Goal: Task Accomplishment & Management: Use online tool/utility

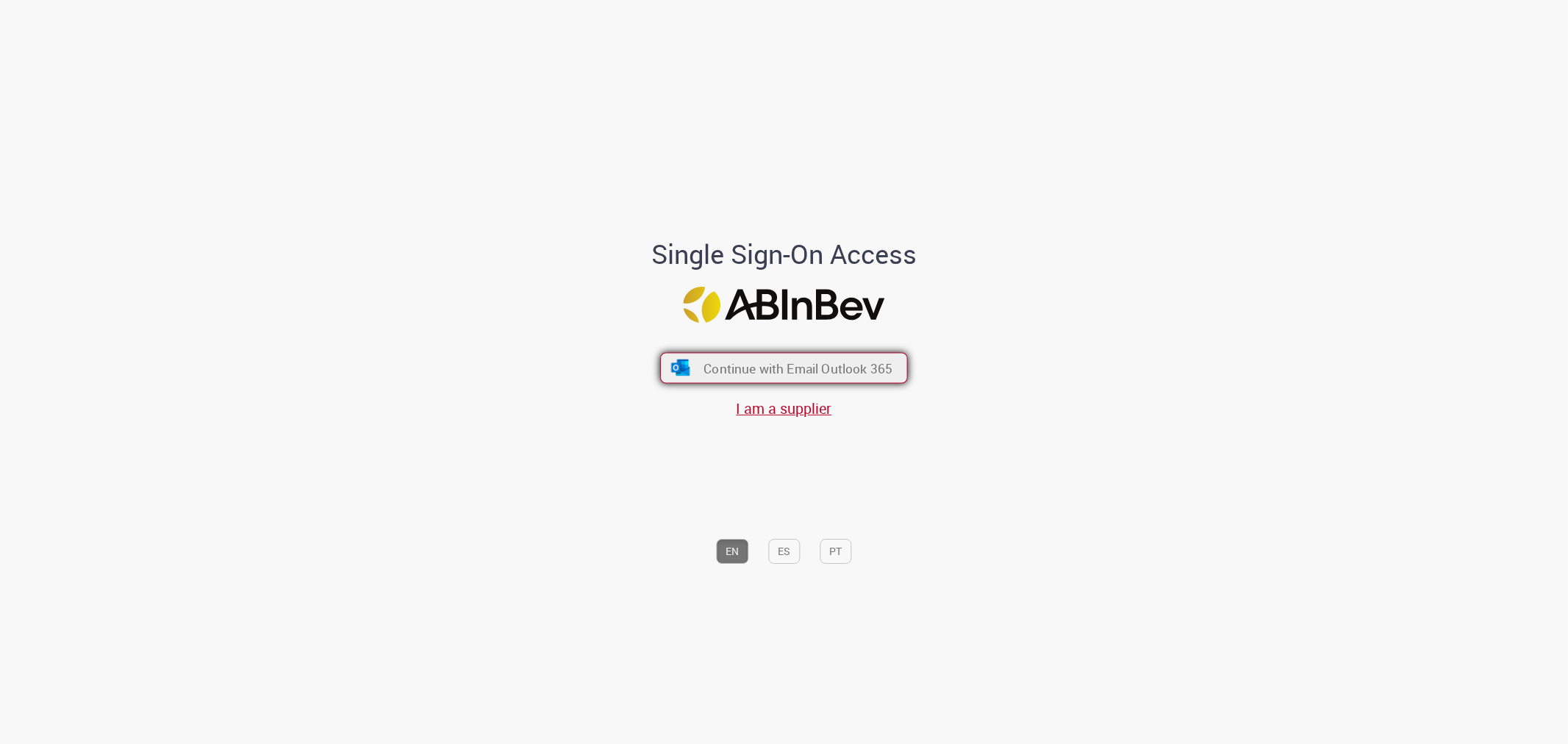
click at [803, 359] on span "Continue with Email Outlook 365" at bounding box center [797, 368] width 189 height 17
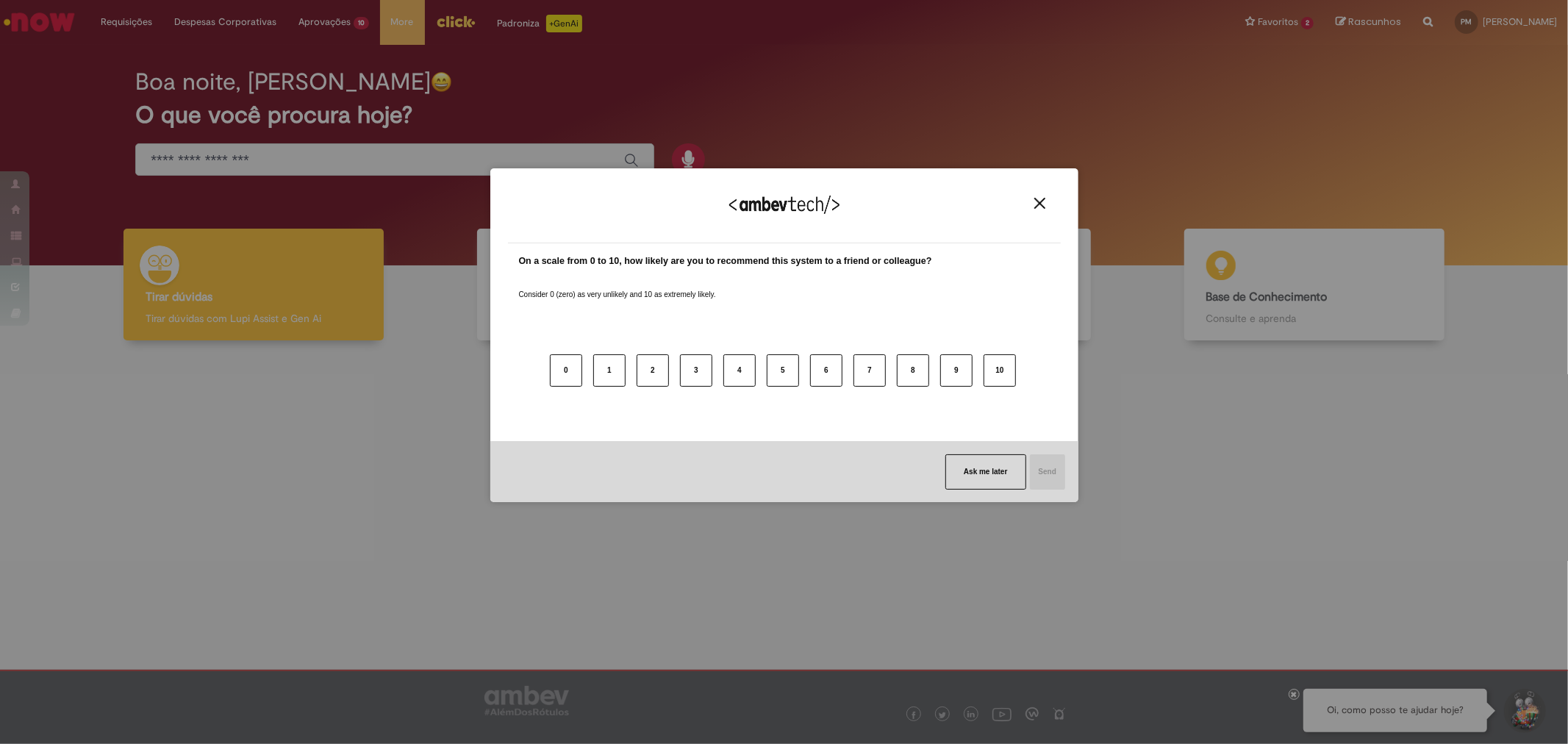
click at [1038, 208] on img "Close" at bounding box center [1040, 204] width 11 height 11
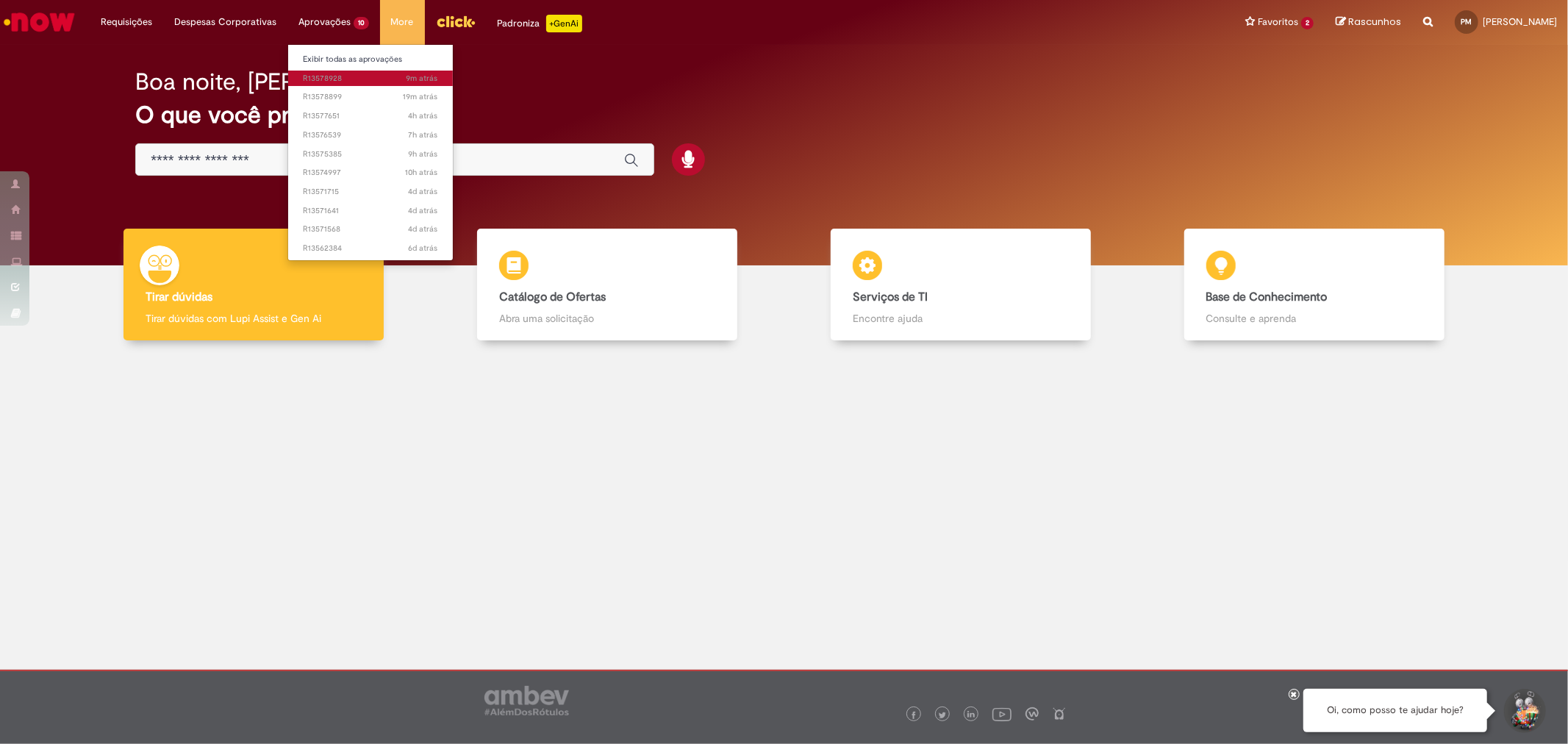
click at [357, 81] on span "9m atrás 9 minutos atrás R13578928" at bounding box center [370, 79] width 135 height 12
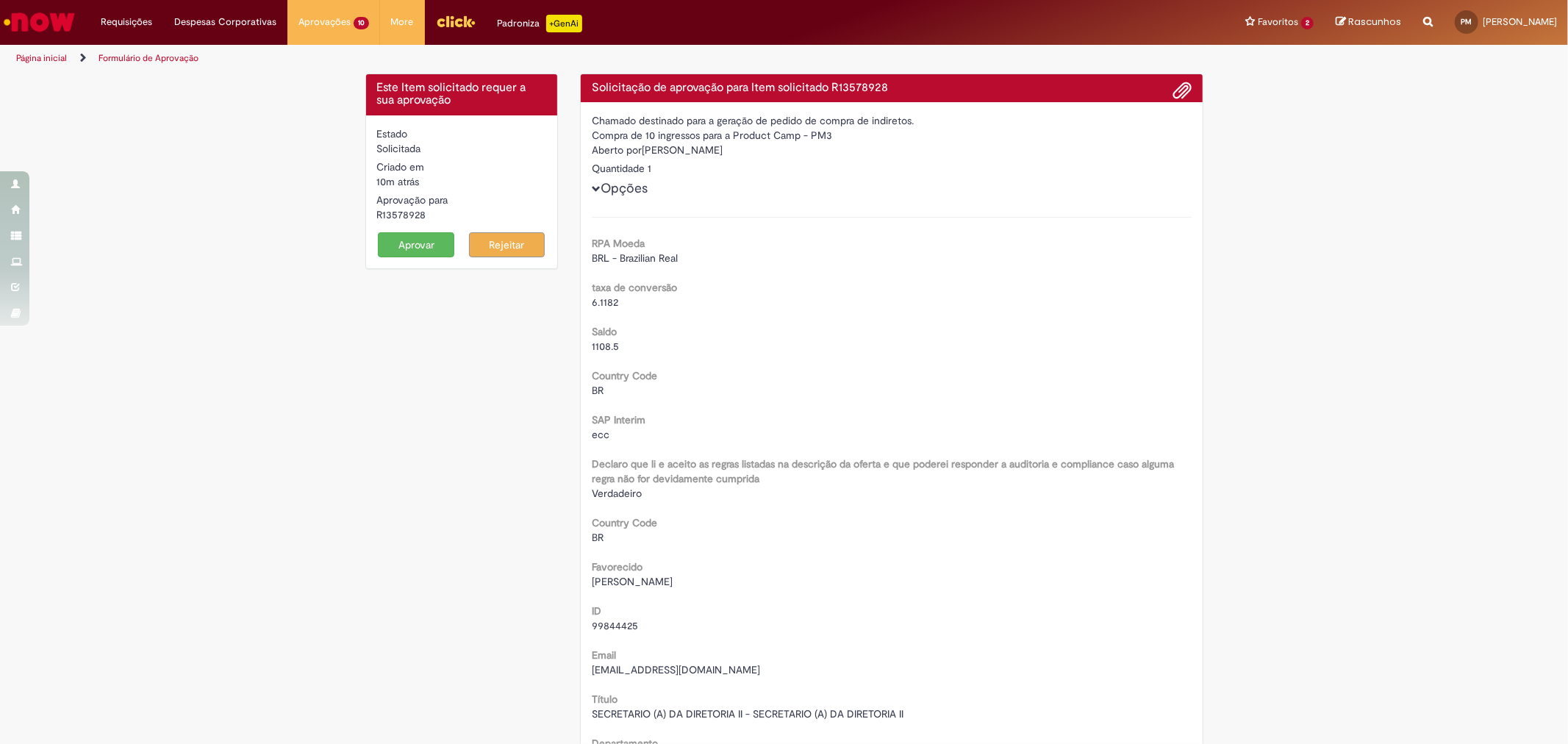
click at [389, 243] on button "Aprovar" at bounding box center [416, 244] width 76 height 25
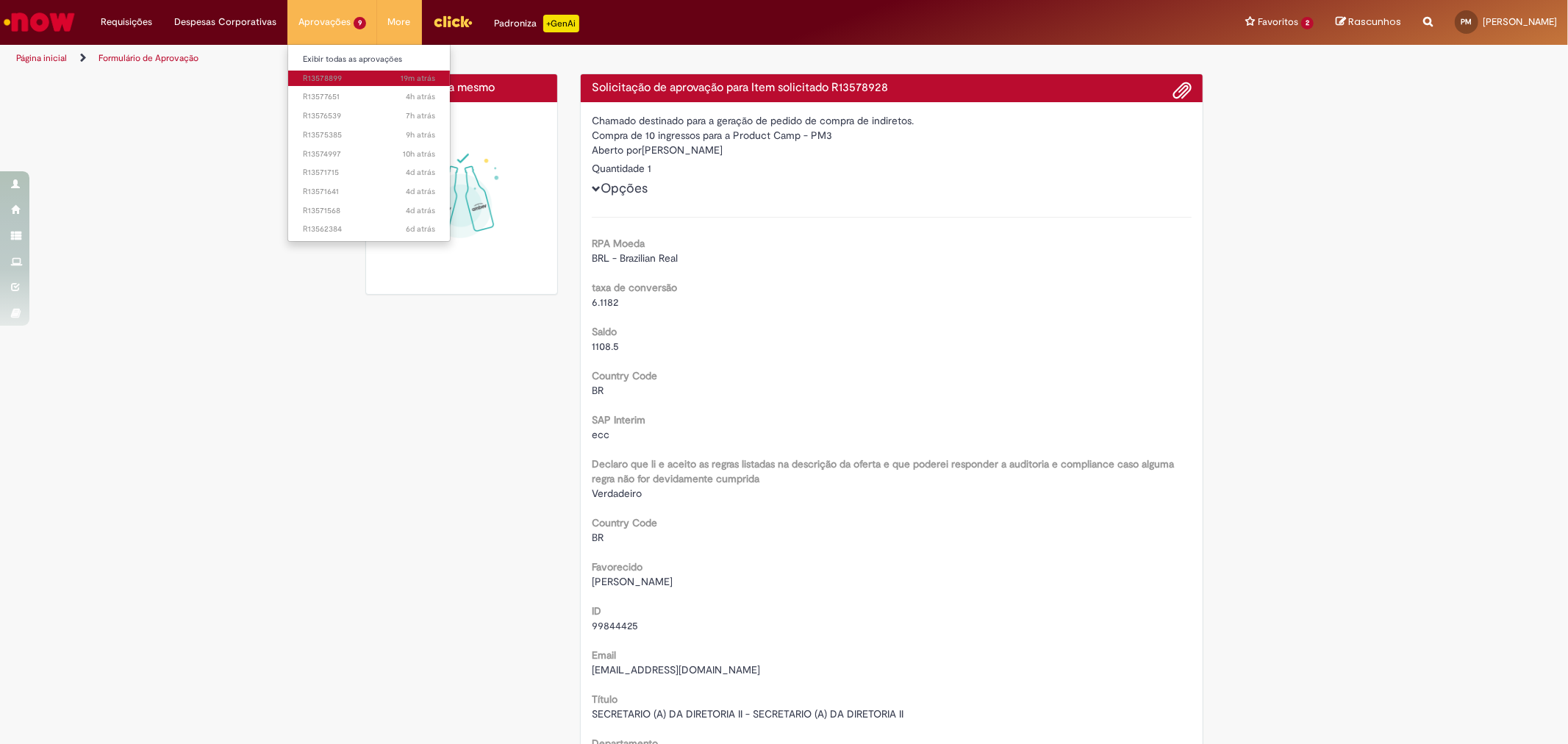
click at [347, 71] on link "19m atrás 19 minutos atrás R13578899" at bounding box center [368, 79] width 161 height 16
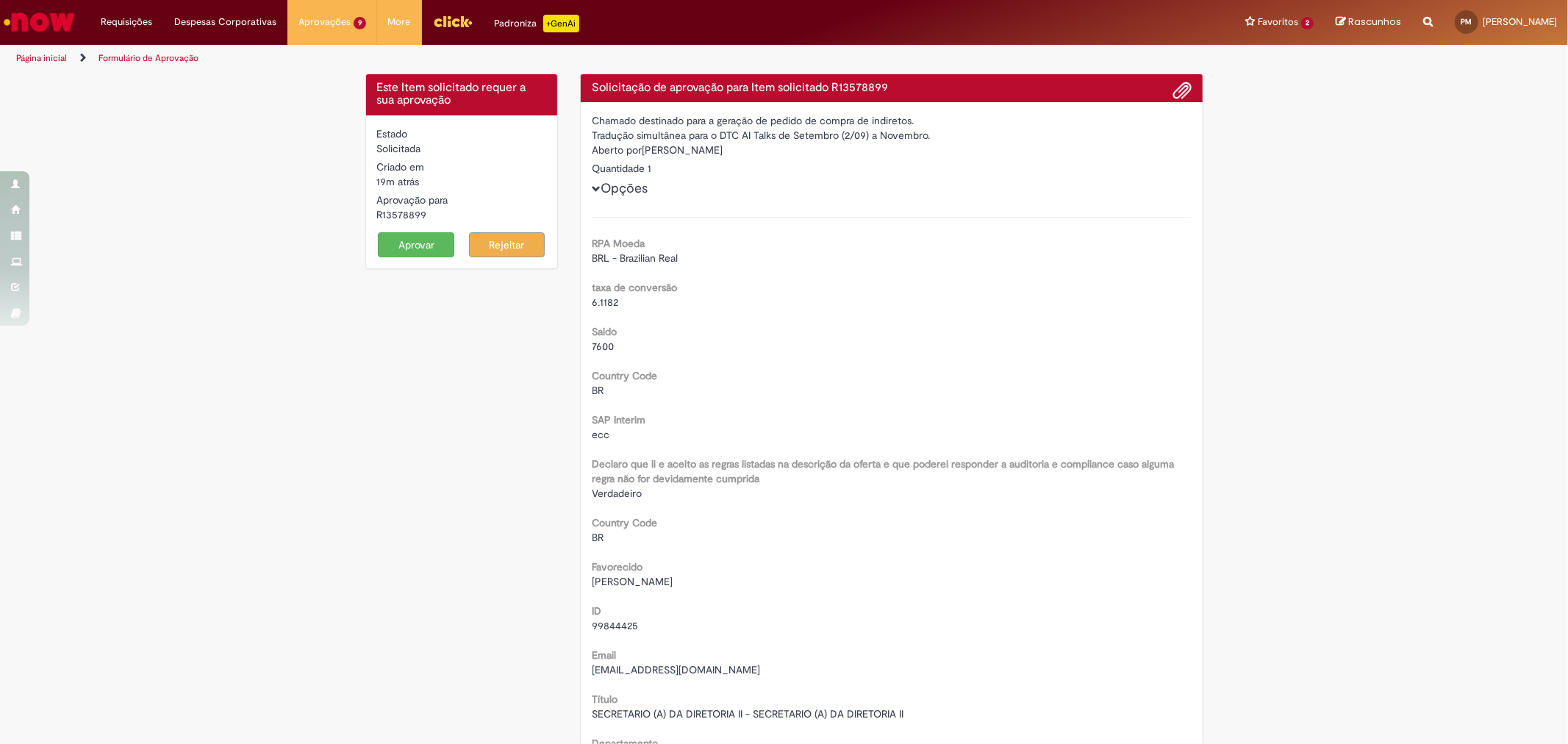
click at [392, 247] on button "Aprovar" at bounding box center [416, 244] width 76 height 25
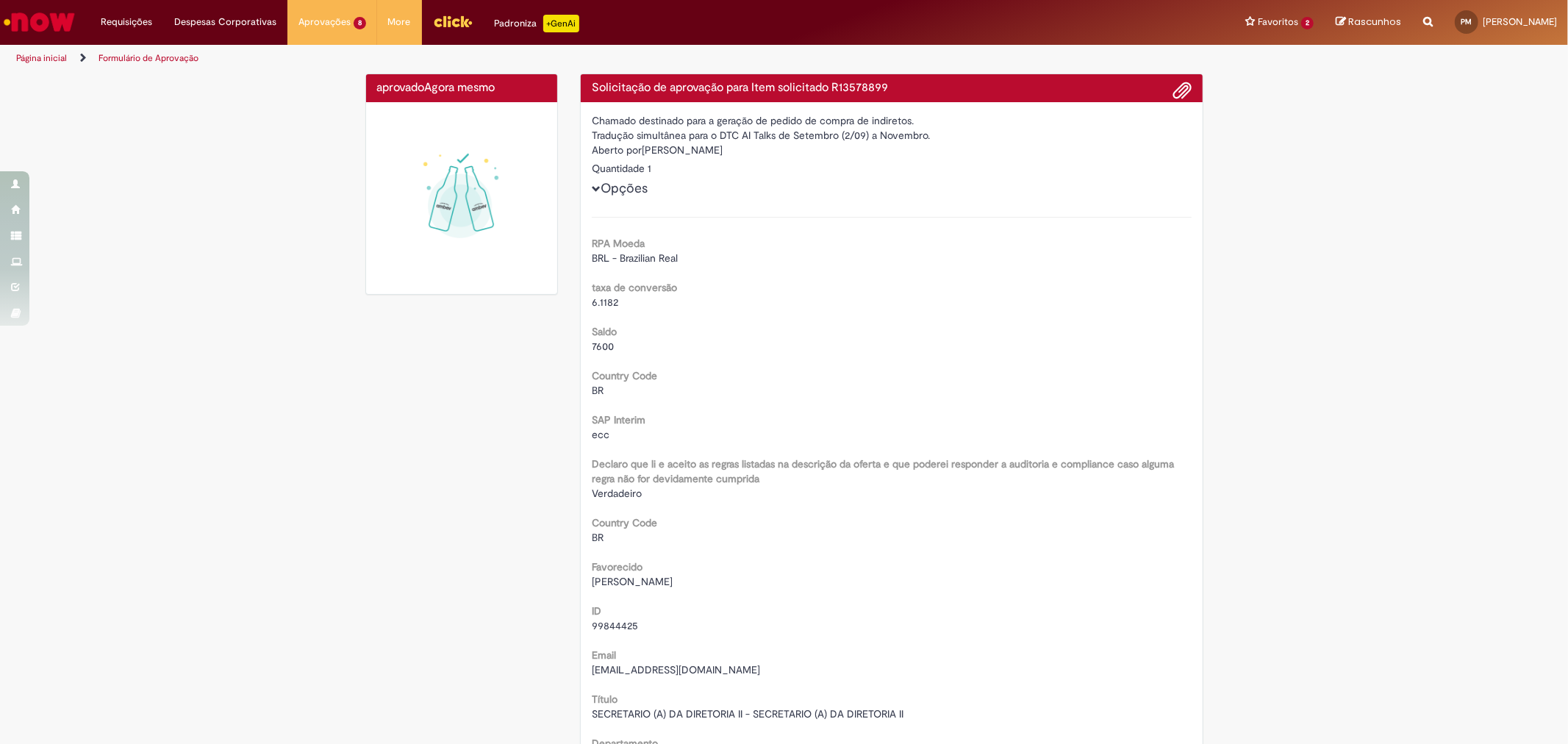
click at [59, 11] on img "Ir para a Homepage" at bounding box center [39, 22] width 75 height 29
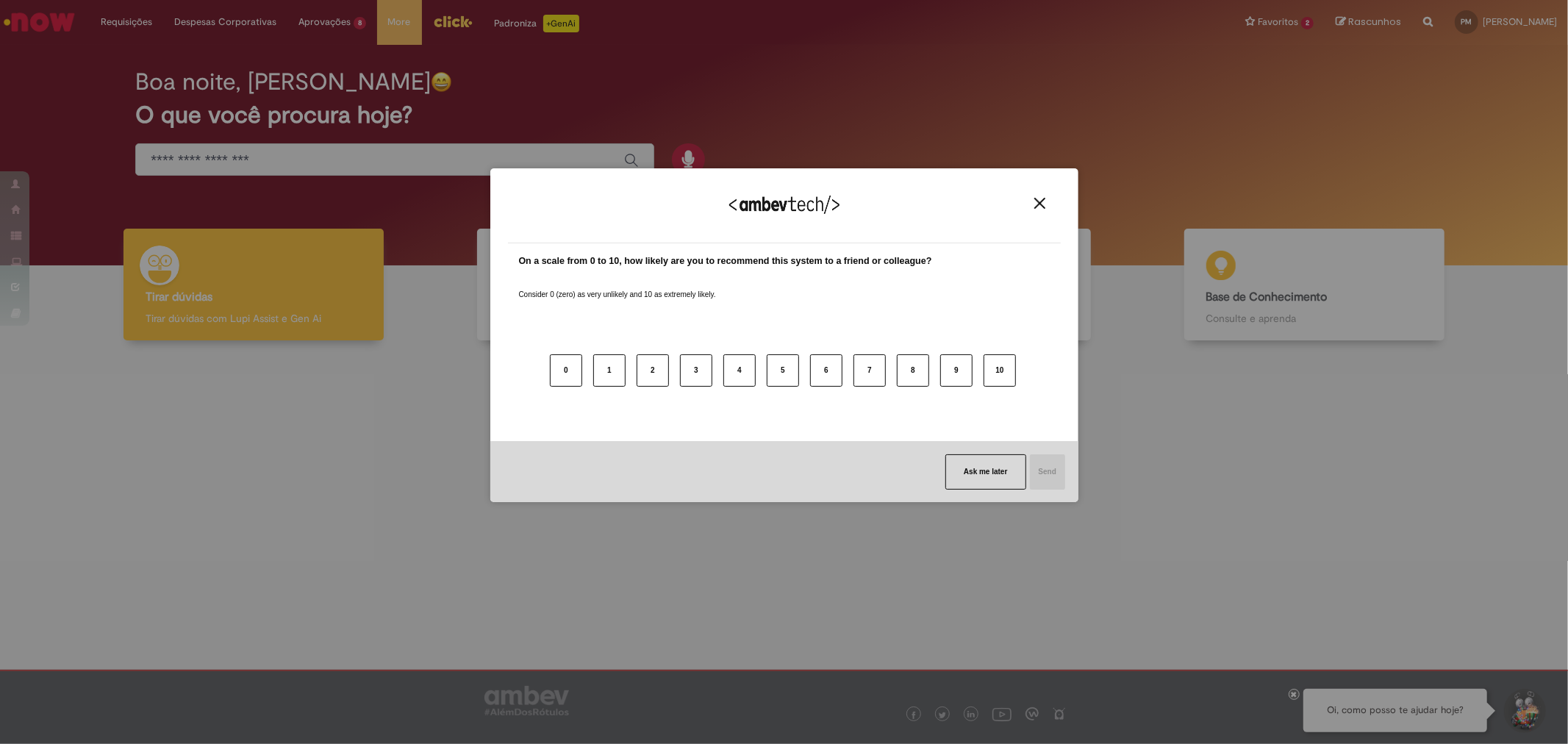
click at [1041, 203] on img "Close" at bounding box center [1040, 204] width 11 height 11
